Goal: Transaction & Acquisition: Purchase product/service

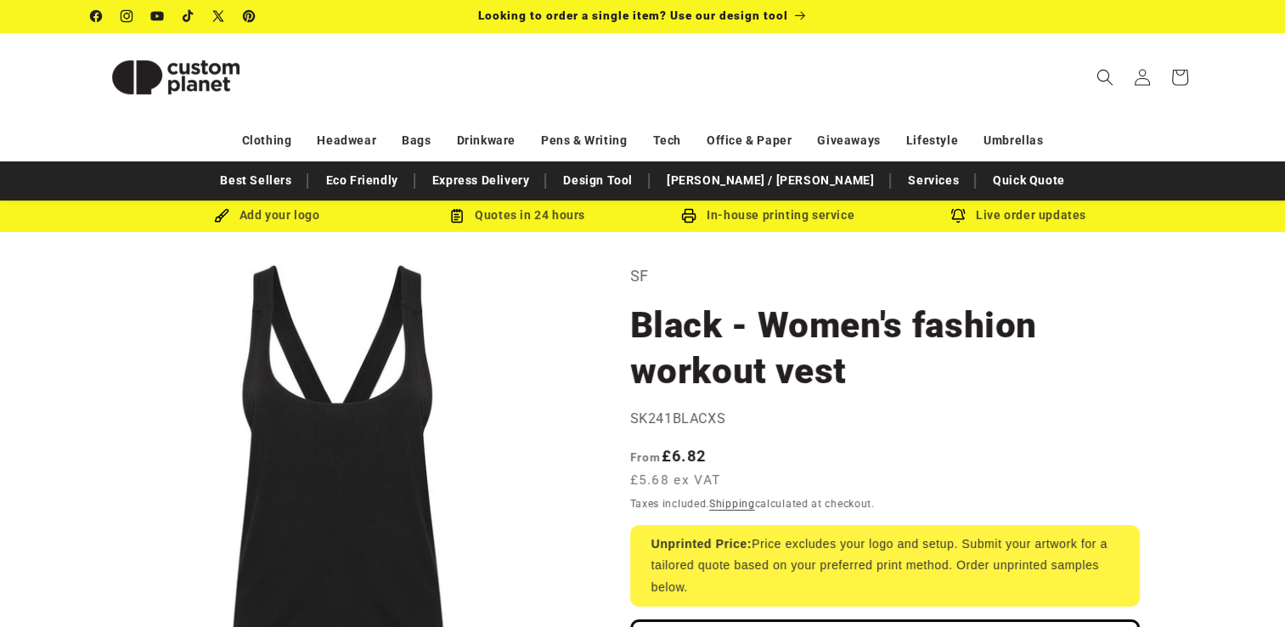
click at [640, 268] on p "SF" at bounding box center [885, 276] width 510 height 27
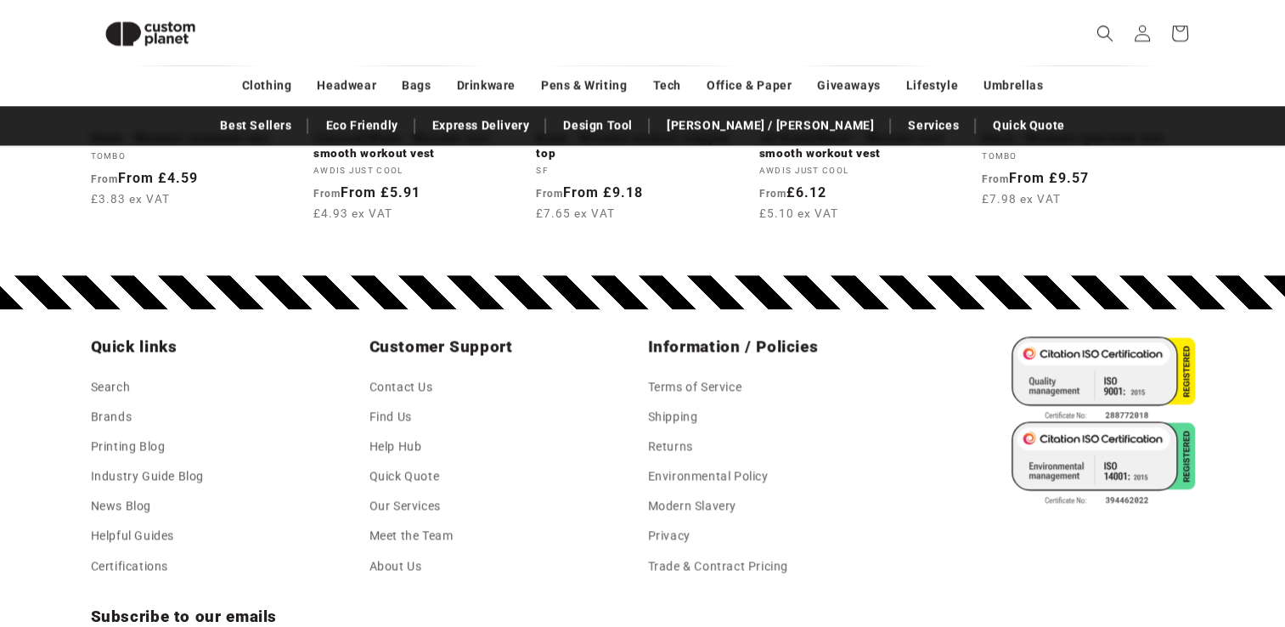
scroll to position [2499, 0]
